Goal: Information Seeking & Learning: Compare options

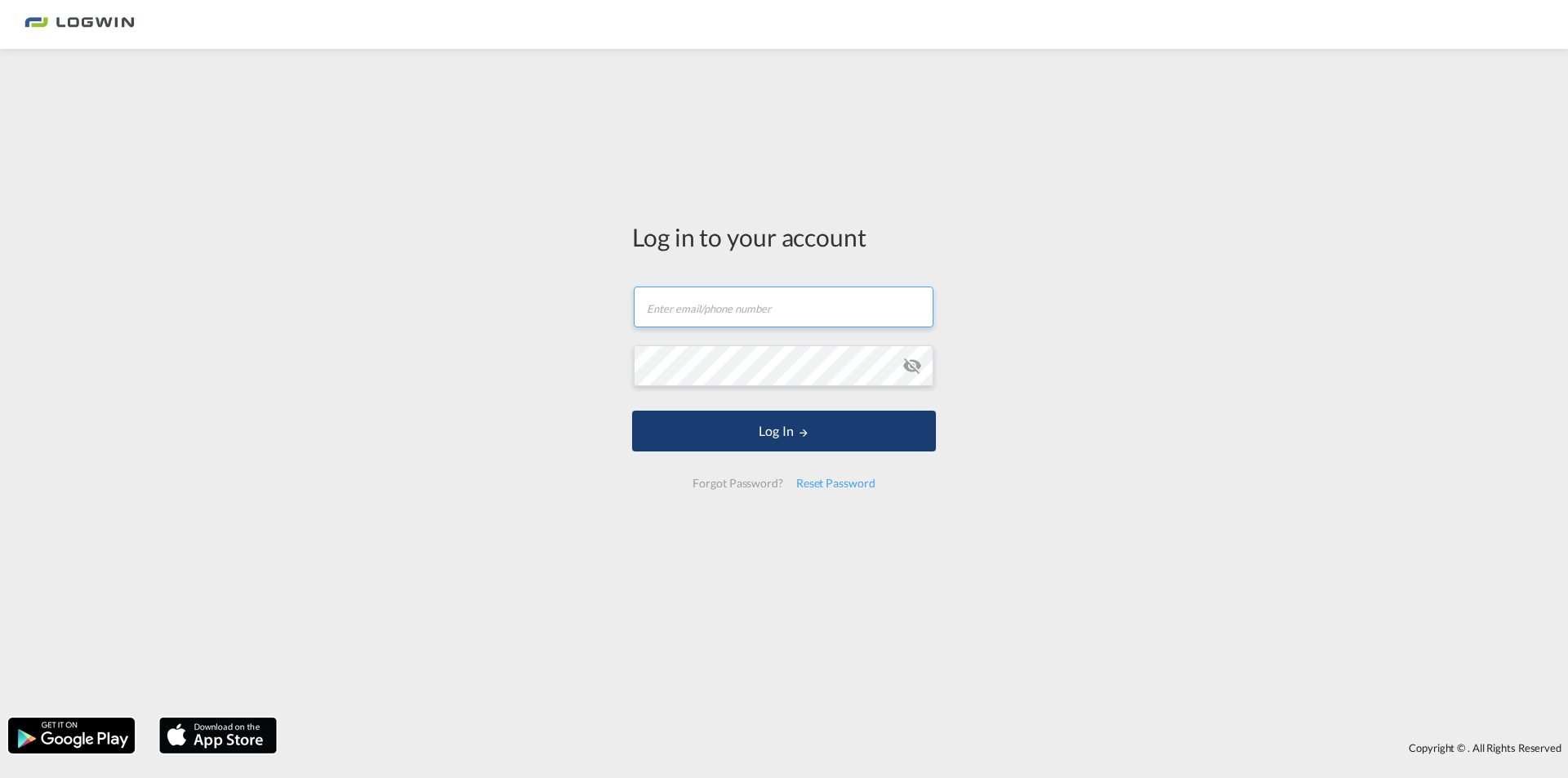
type input "[PERSON_NAME][EMAIL_ADDRESS][PERSON_NAME][DOMAIN_NAME]"
click at [743, 419] on button "Log In" at bounding box center [784, 431] width 304 height 41
